Goal: Transaction & Acquisition: Purchase product/service

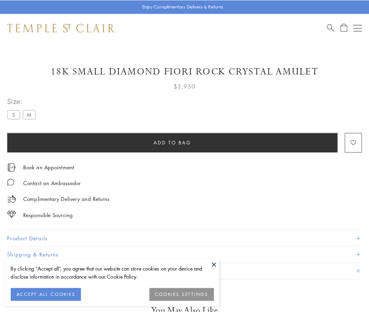
scroll to position [31, 0]
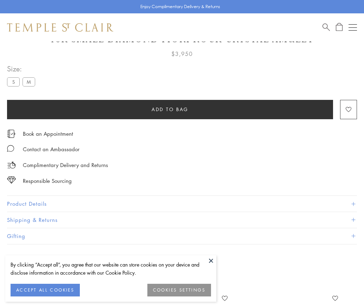
click at [170, 109] on span "Add to bag" at bounding box center [169, 109] width 37 height 8
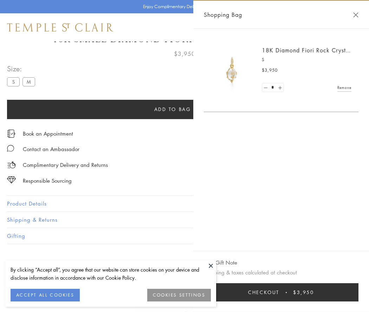
click at [299, 292] on button "Checkout $3,950" at bounding box center [281, 292] width 155 height 18
